Goal: Information Seeking & Learning: Get advice/opinions

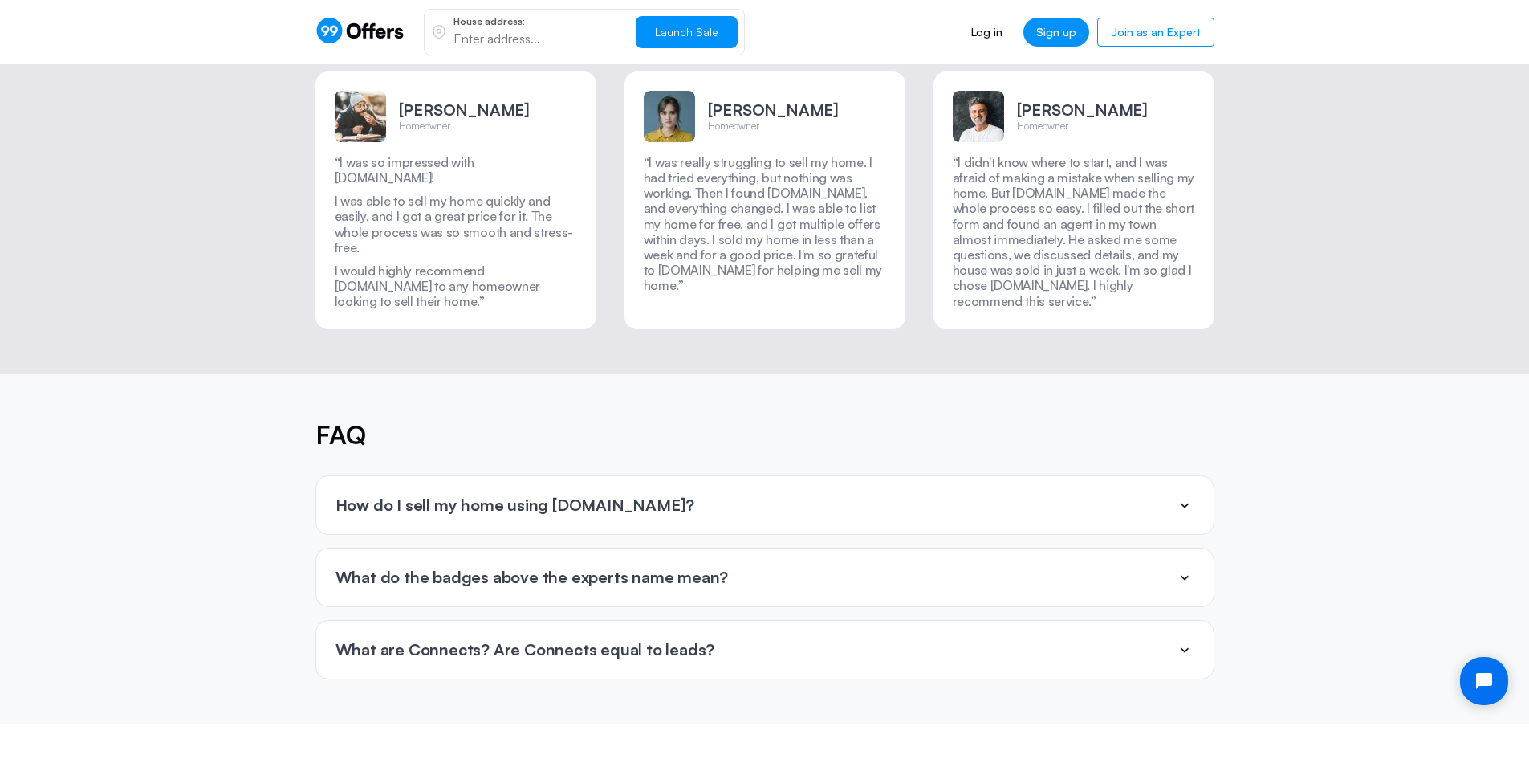
scroll to position [3452, 0]
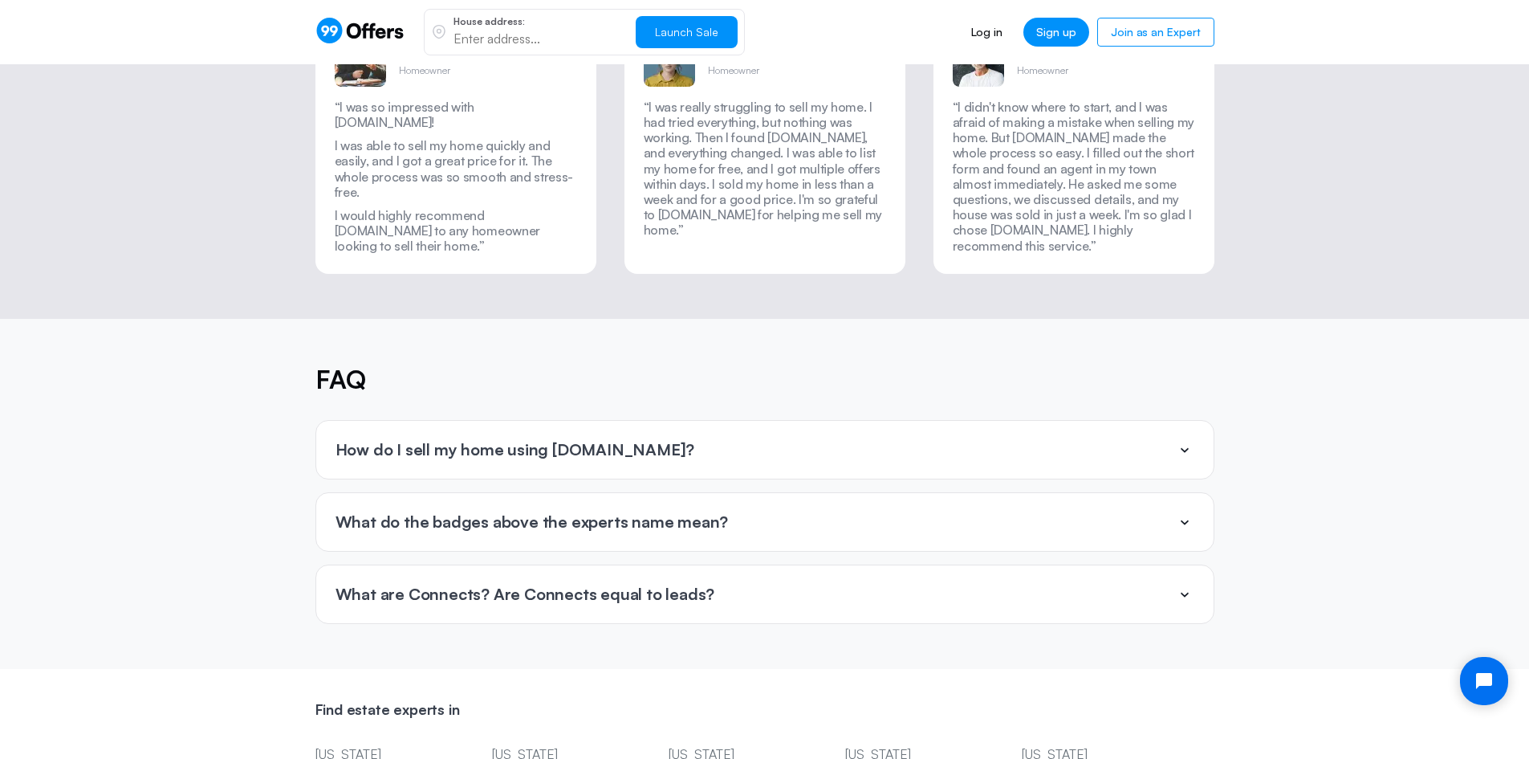
click at [804, 421] on div "How do I sell my home using [DOMAIN_NAME]?" at bounding box center [764, 450] width 897 height 58
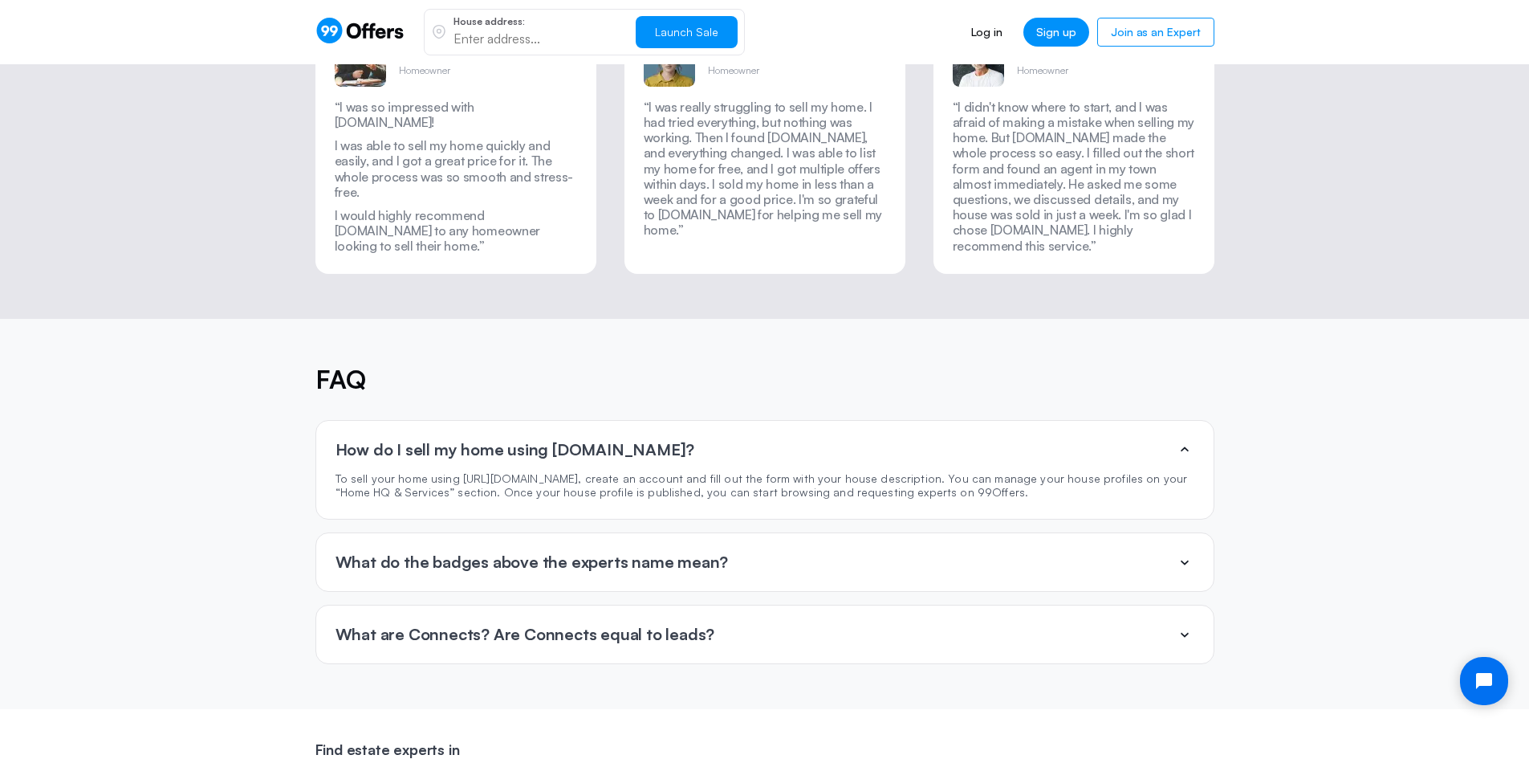
scroll to position [3532, 0]
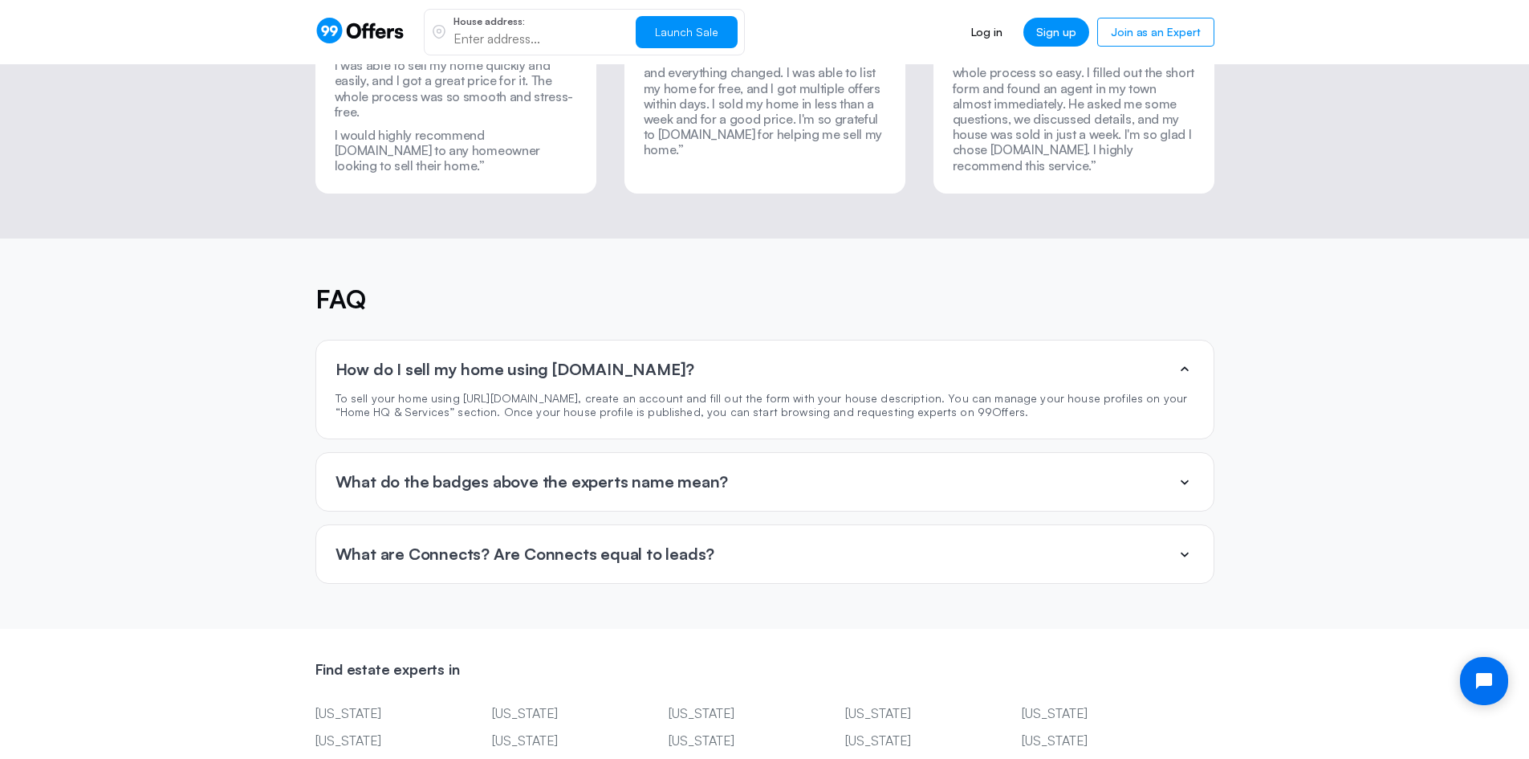
click at [785, 525] on div "What are Connects? Are Connects equal to leads?" at bounding box center [764, 554] width 897 height 58
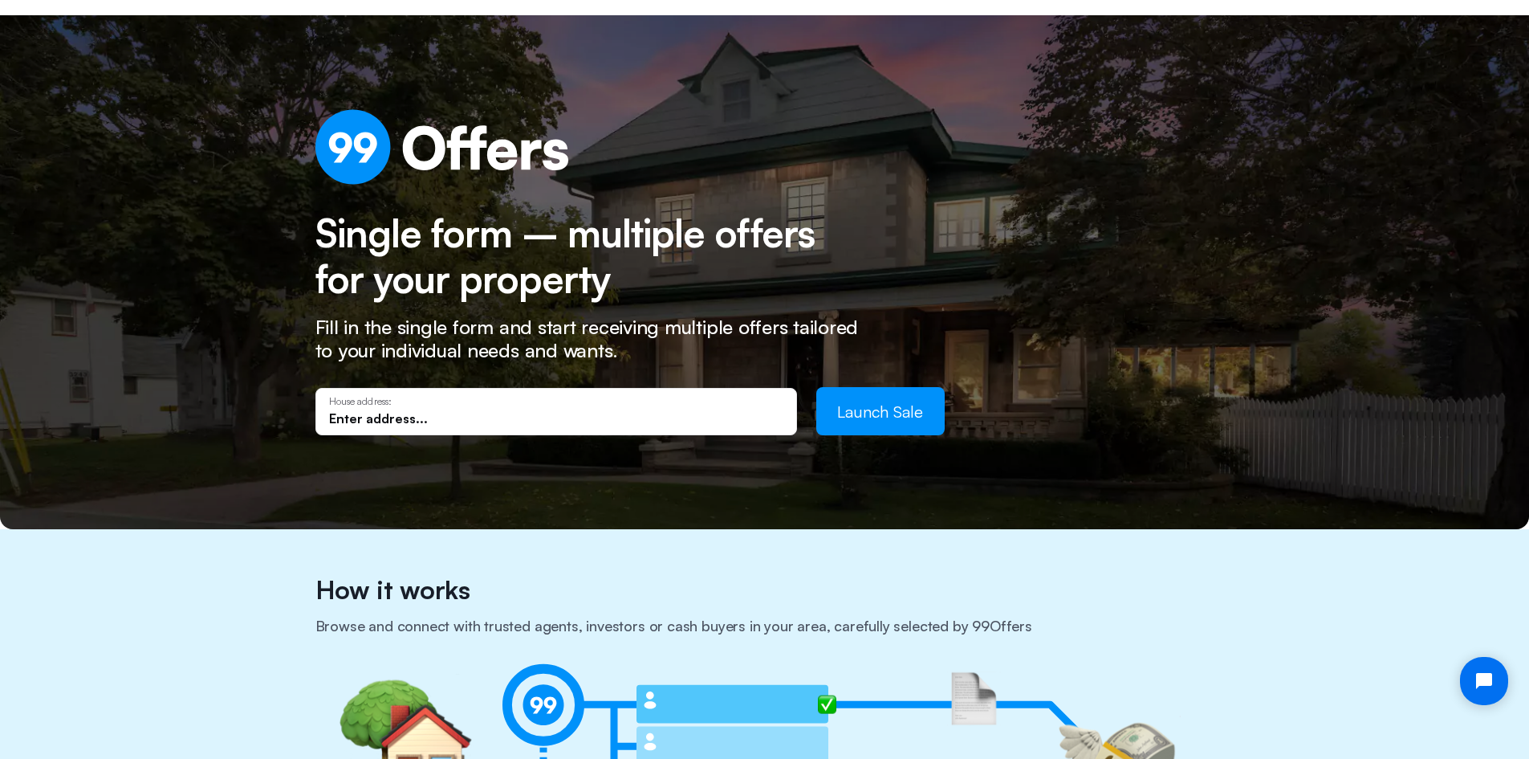
scroll to position [0, 0]
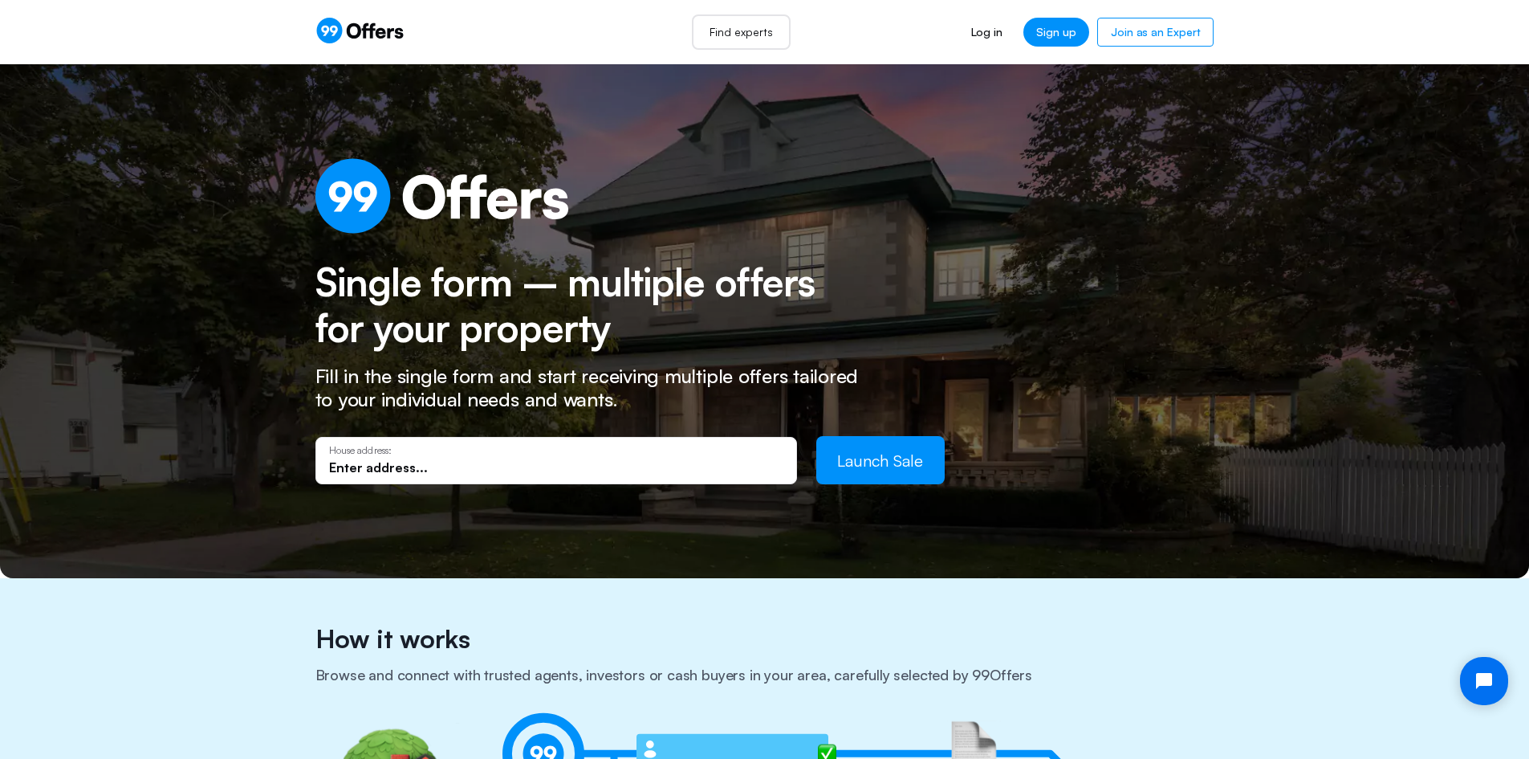
click at [738, 30] on link "Find experts" at bounding box center [741, 31] width 99 height 35
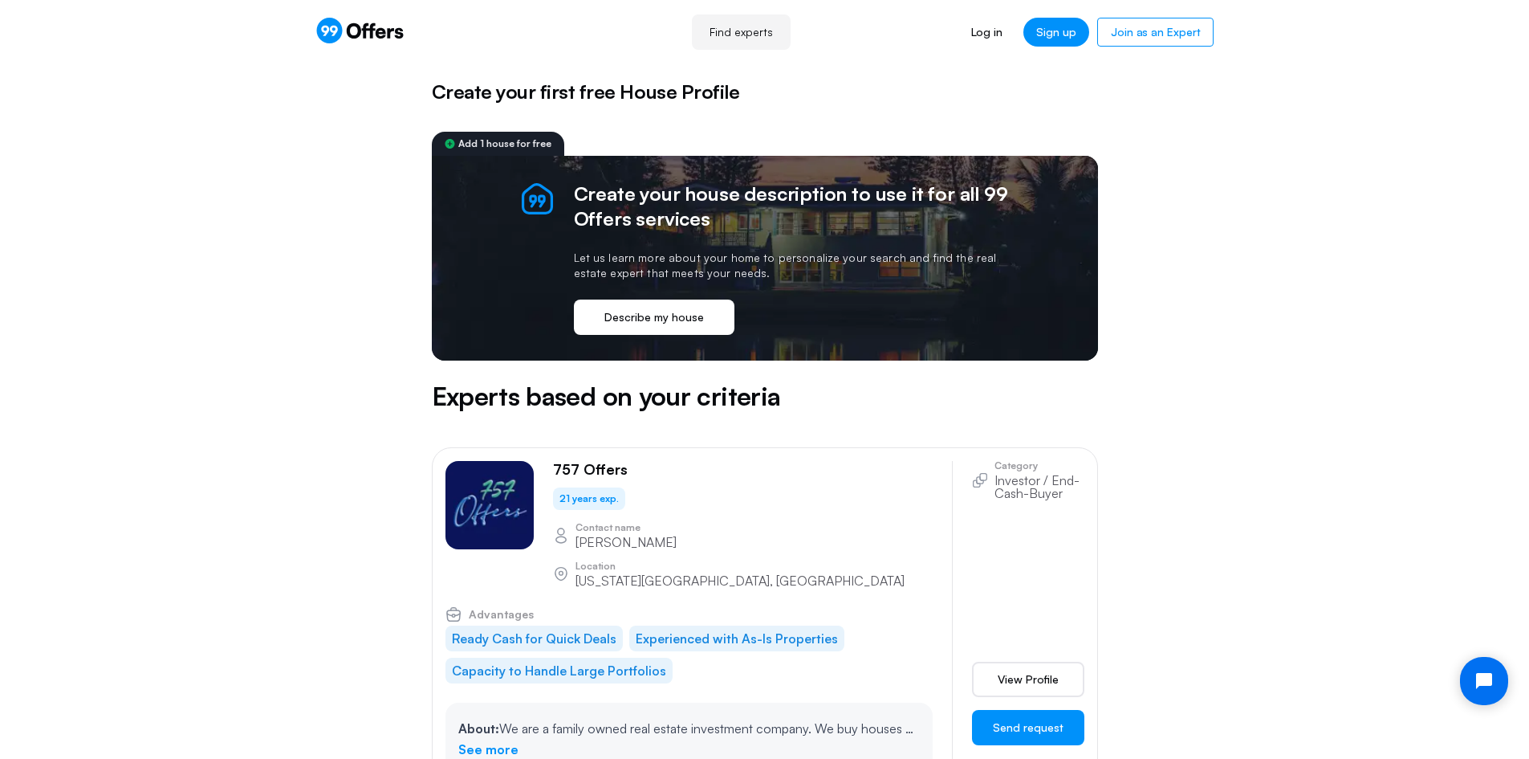
click at [716, 325] on button "Describe my house" at bounding box center [654, 316] width 161 height 35
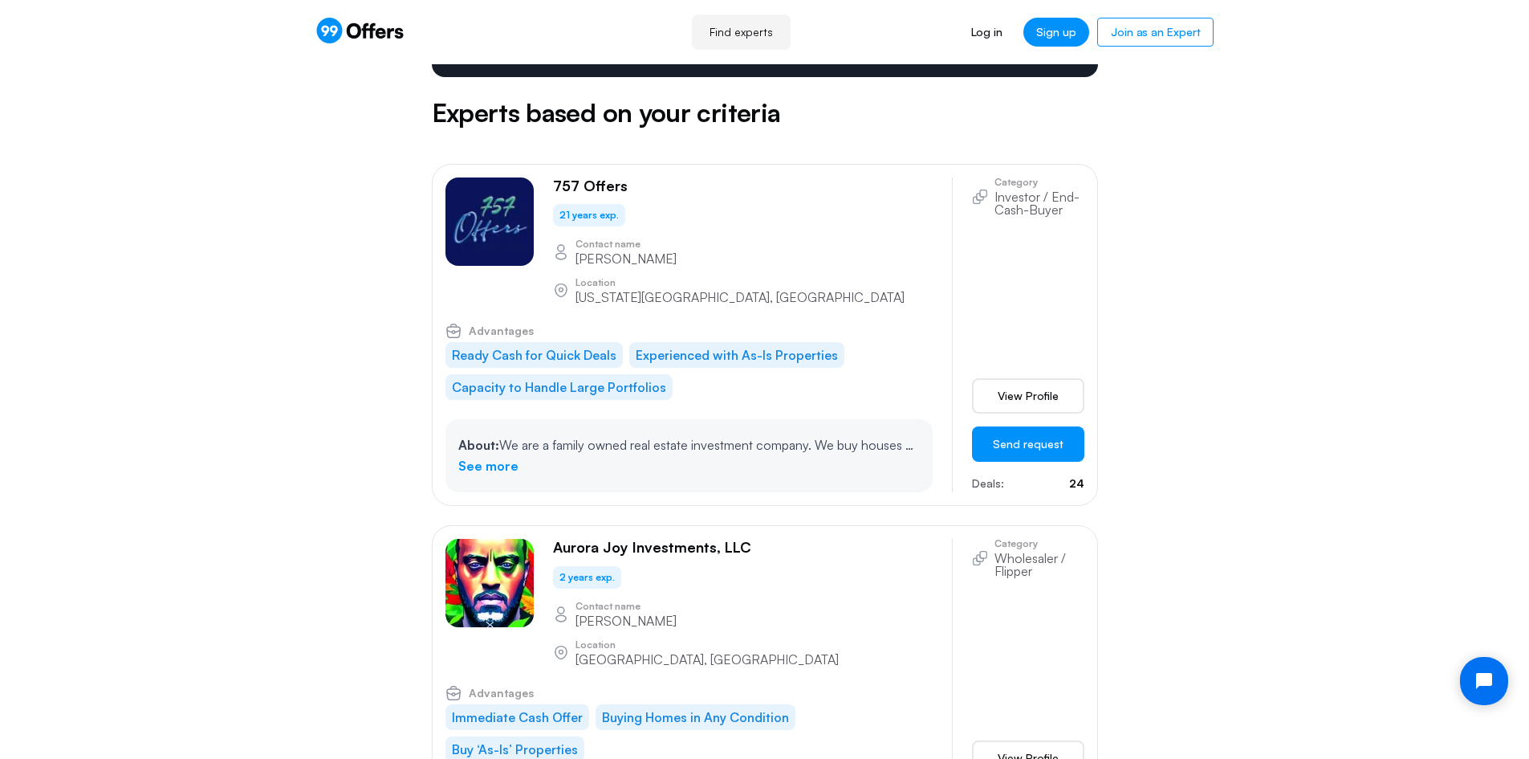
scroll to position [321, 0]
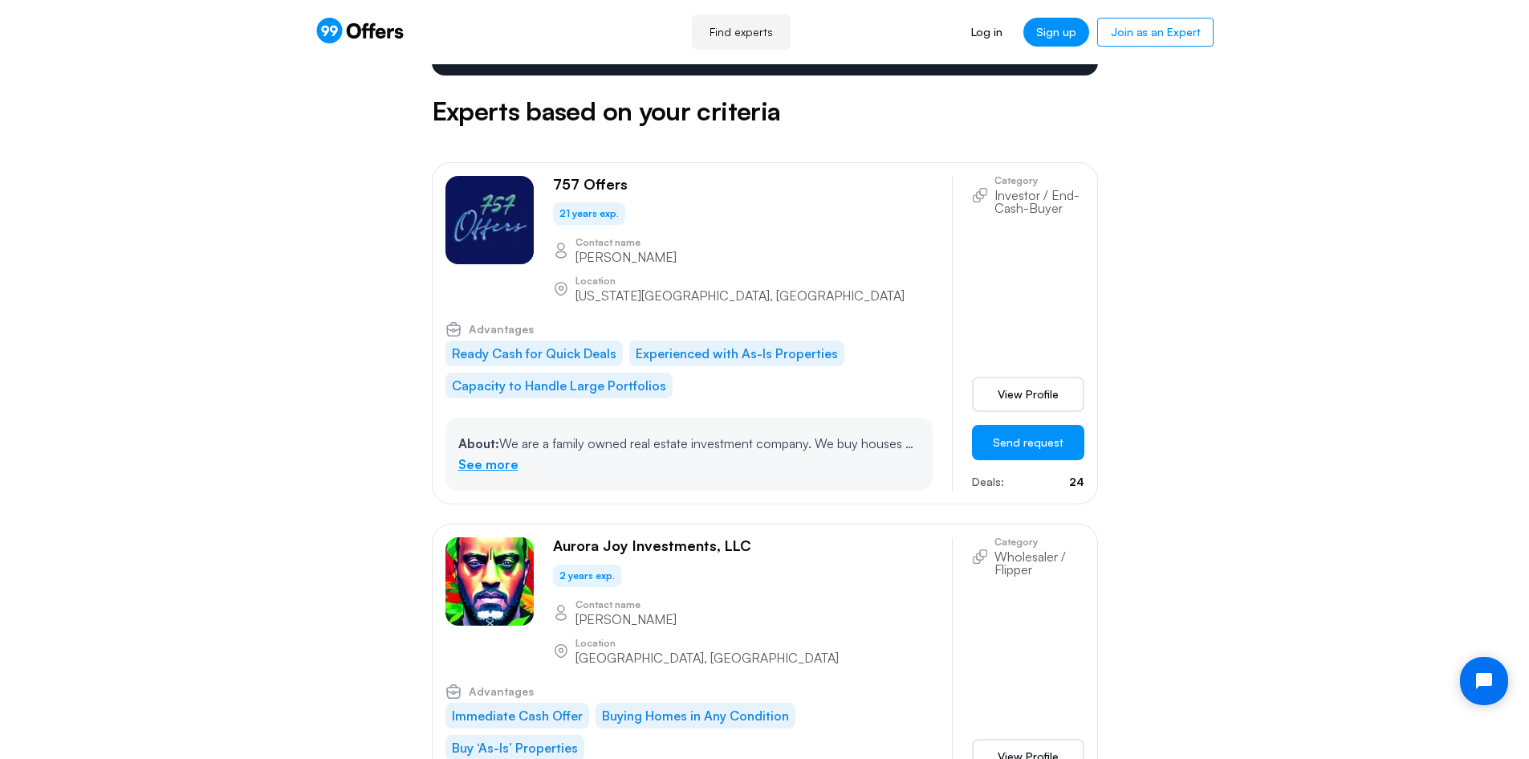
click at [492, 454] on link "See more" at bounding box center [488, 464] width 60 height 21
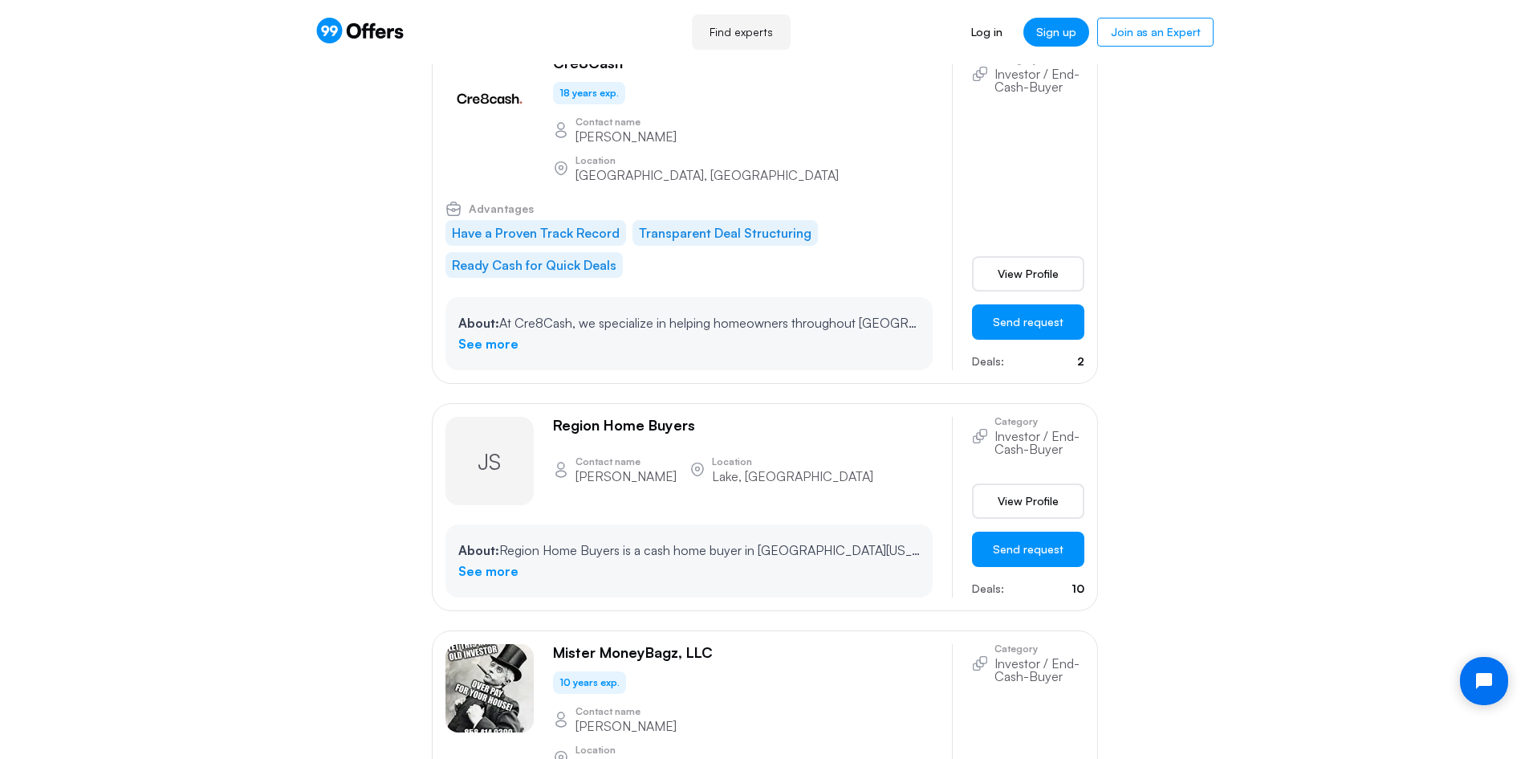
scroll to position [4977, 0]
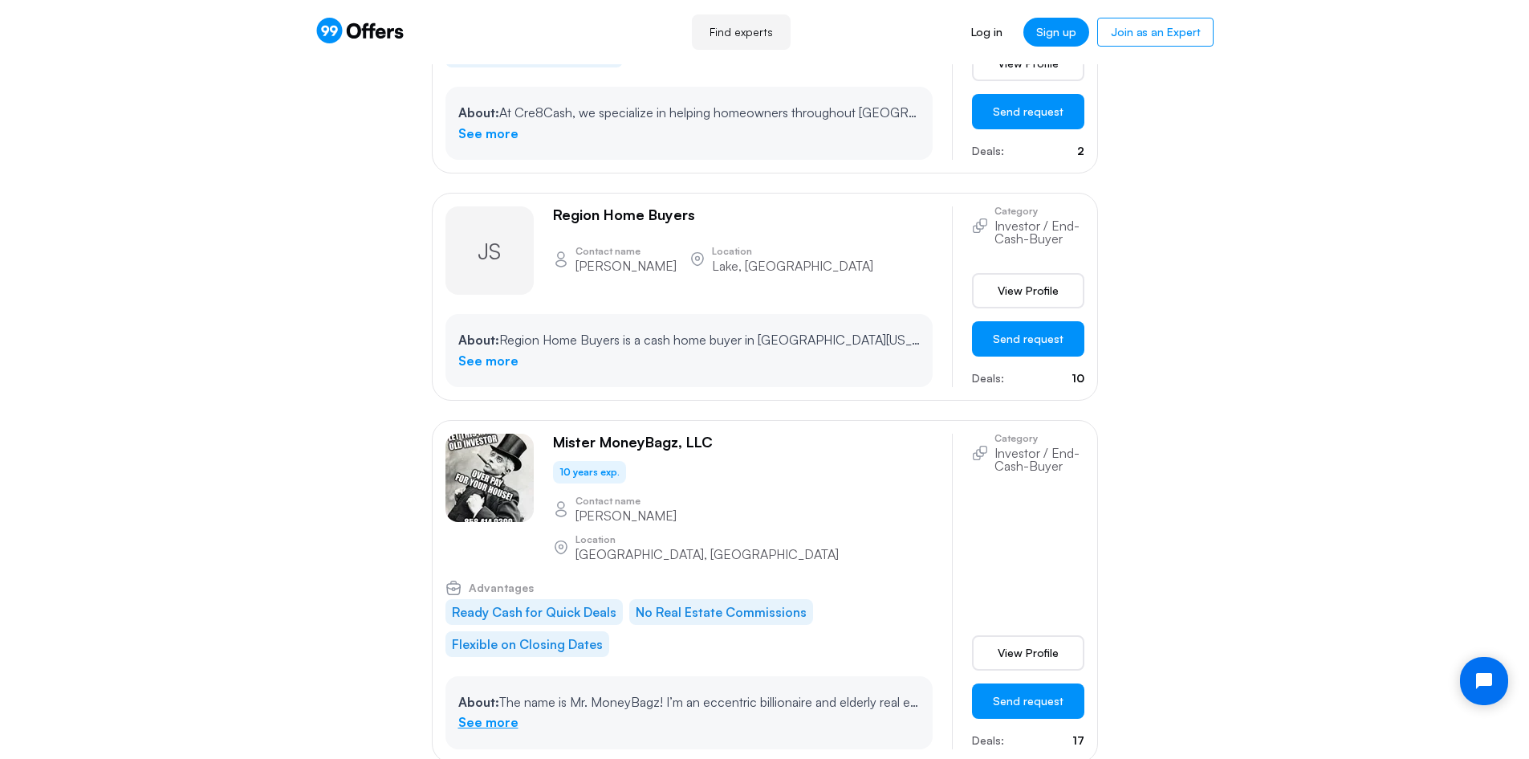
click at [469, 712] on link "See more" at bounding box center [488, 722] width 60 height 21
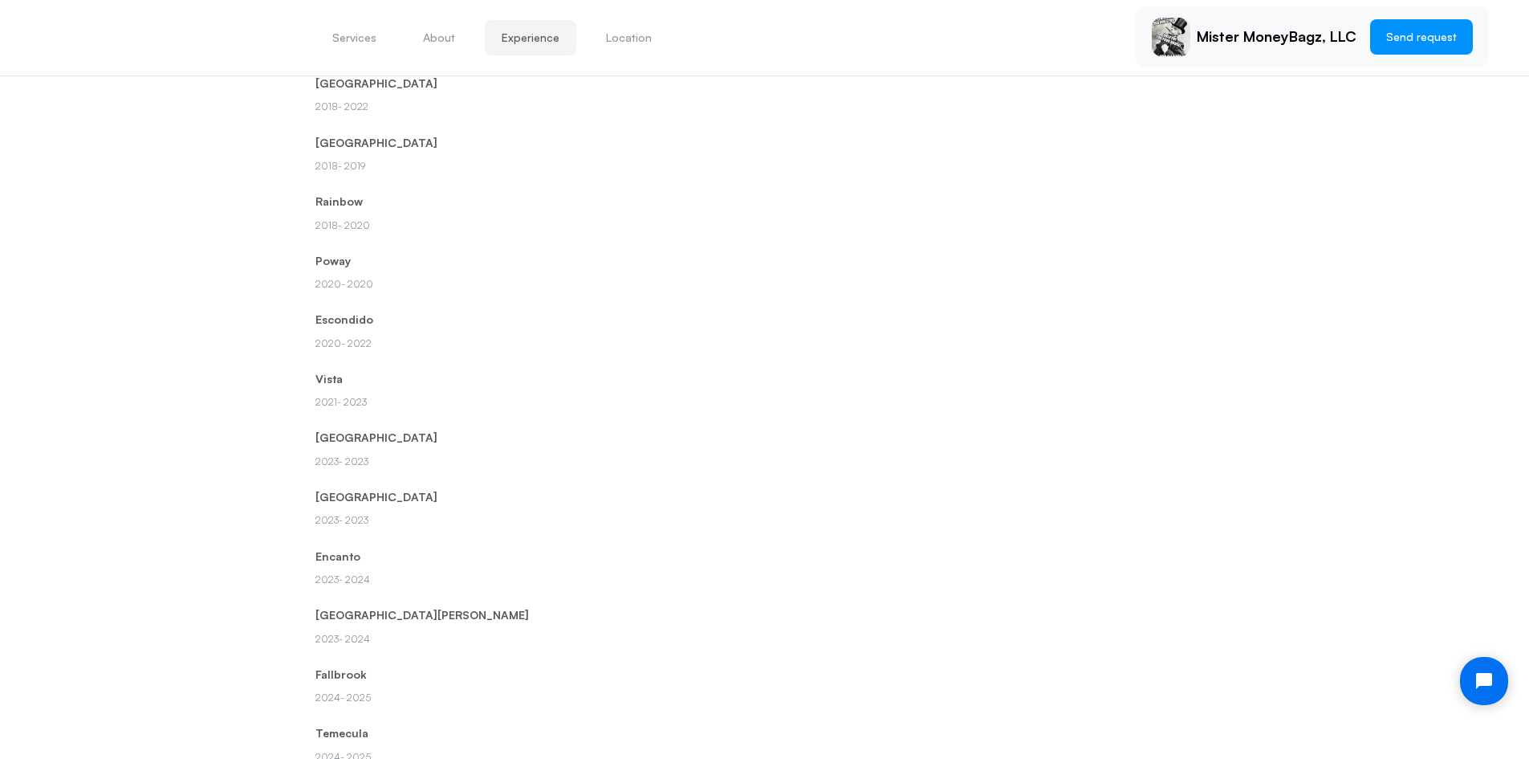
scroll to position [1528, 0]
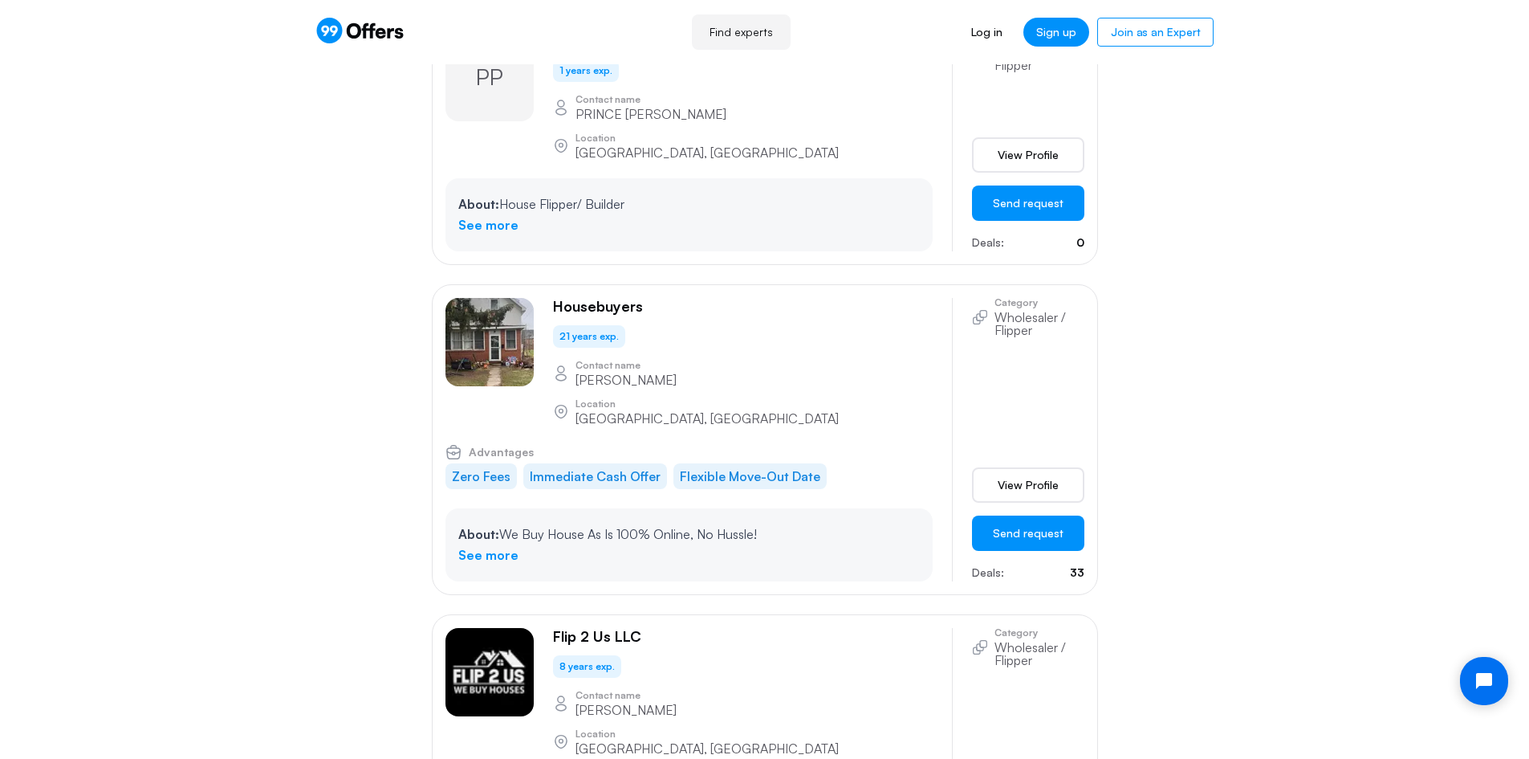
scroll to position [8830, 0]
